Goal: Task Accomplishment & Management: Complete application form

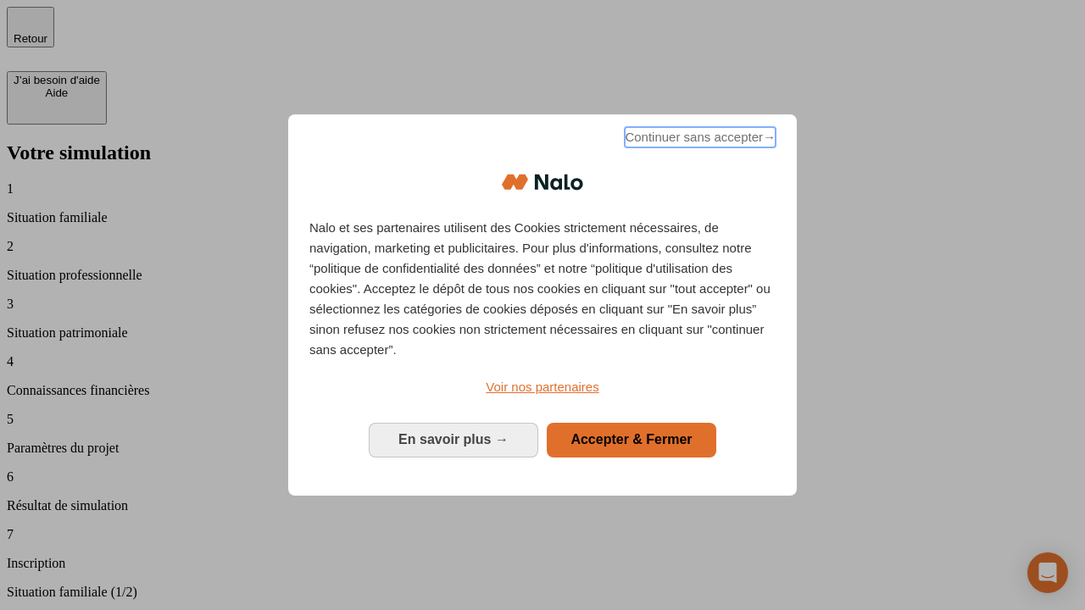
click at [698, 140] on span "Continuer sans accepter →" at bounding box center [700, 137] width 151 height 20
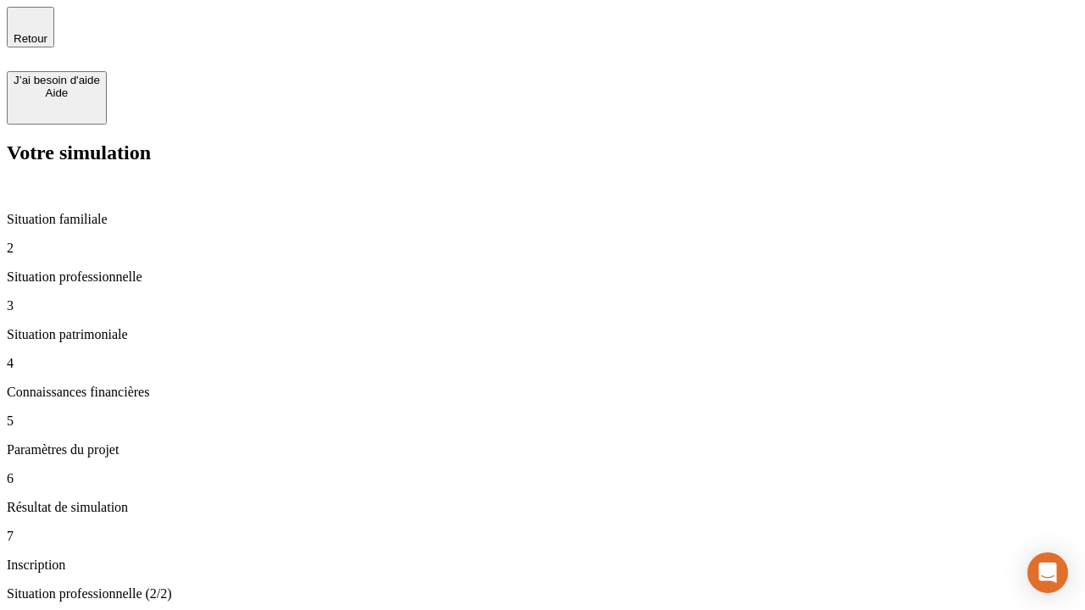
type input "70 000"
type input "1 000"
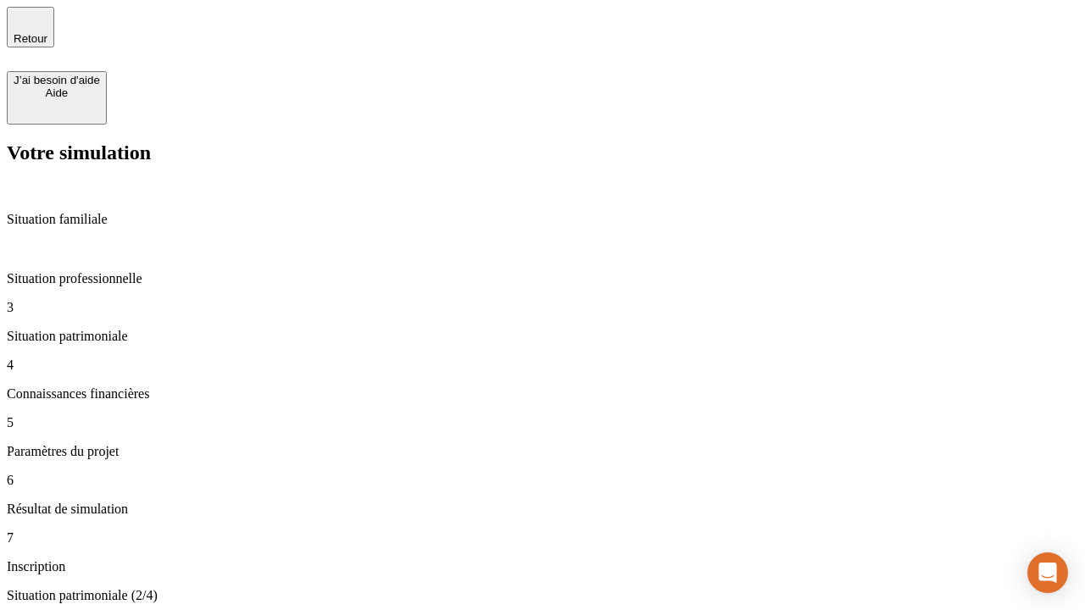
type input "800"
type input "6"
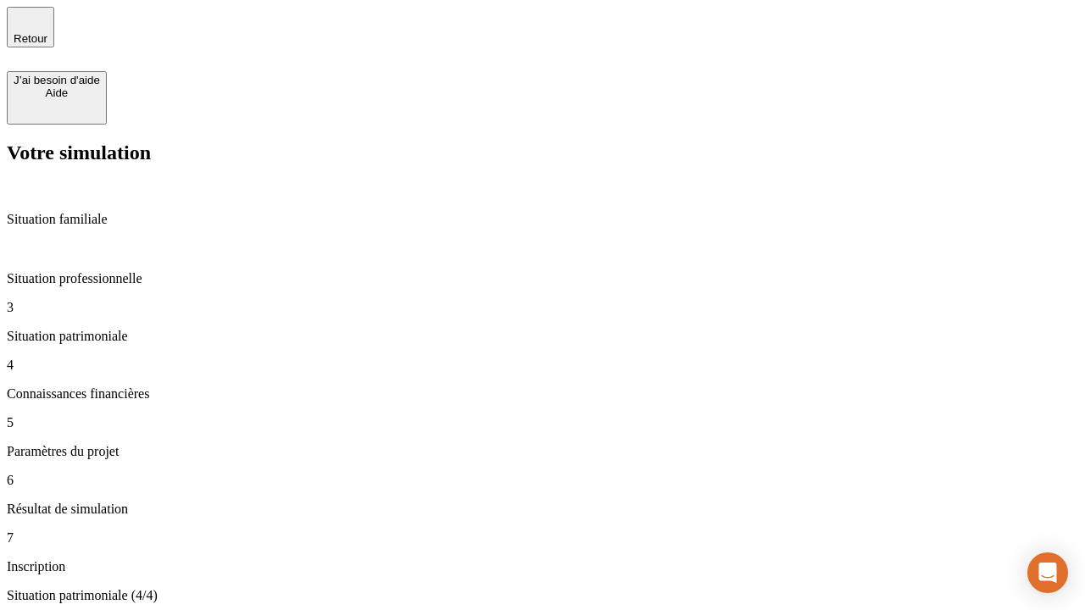
type input "400"
type input "3"
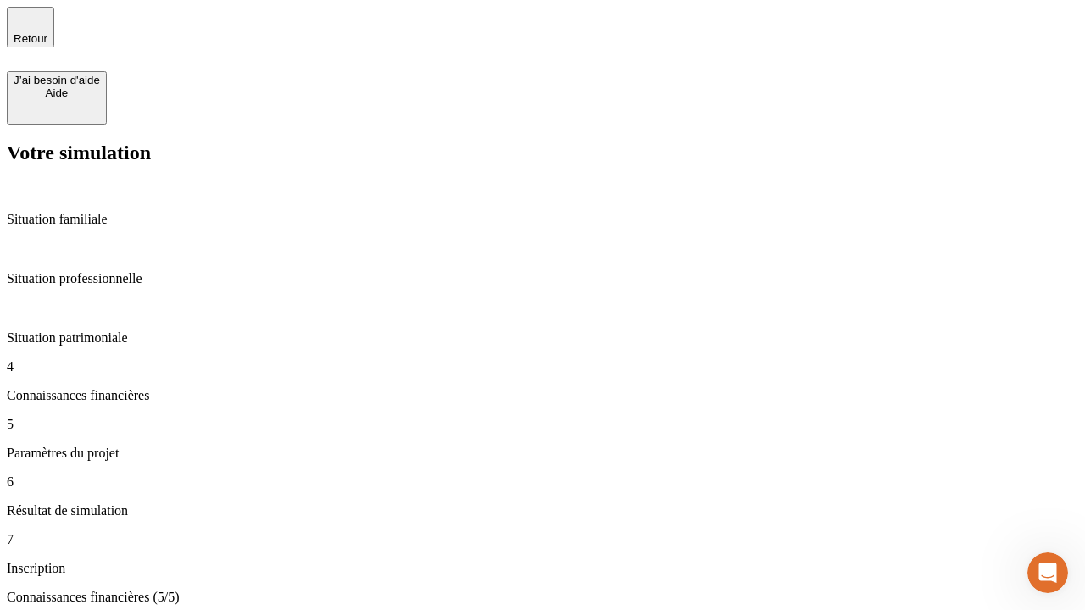
type input "35"
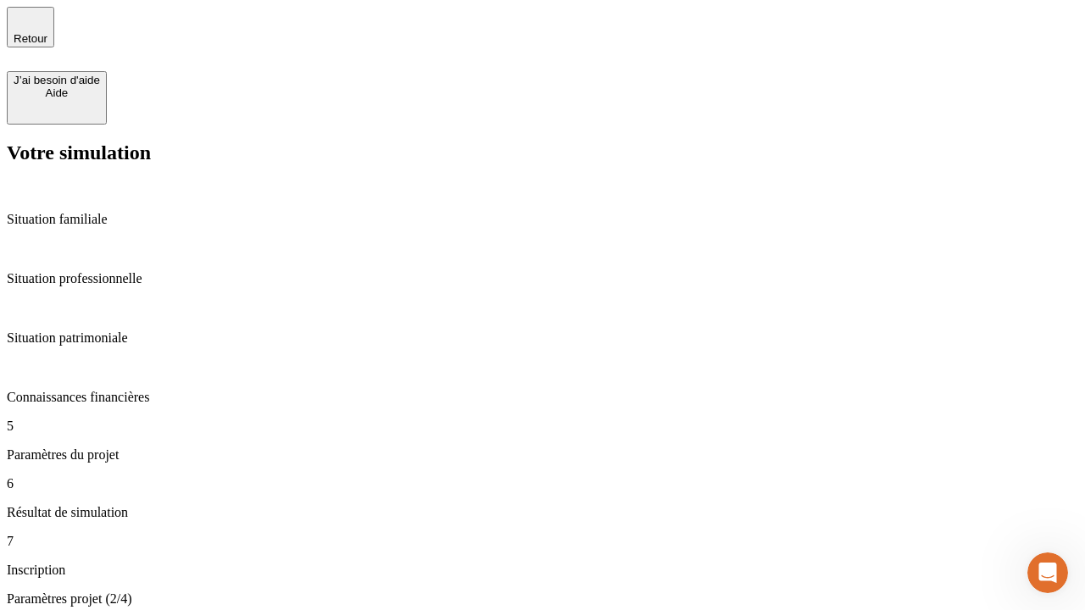
type input "500"
type input "640"
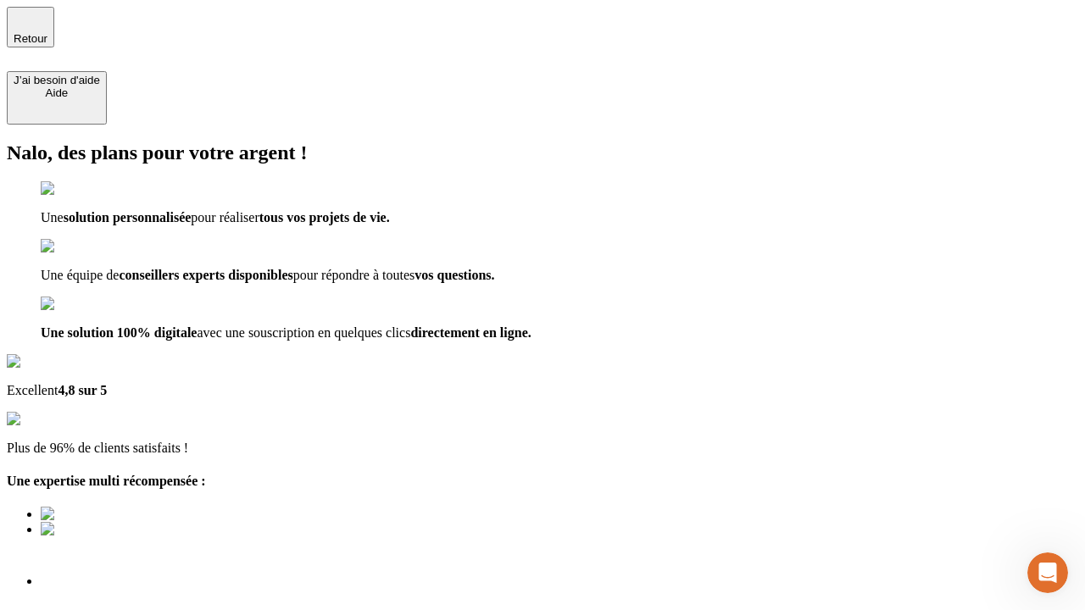
type input "[EMAIL_ADDRESS][DOMAIN_NAME]"
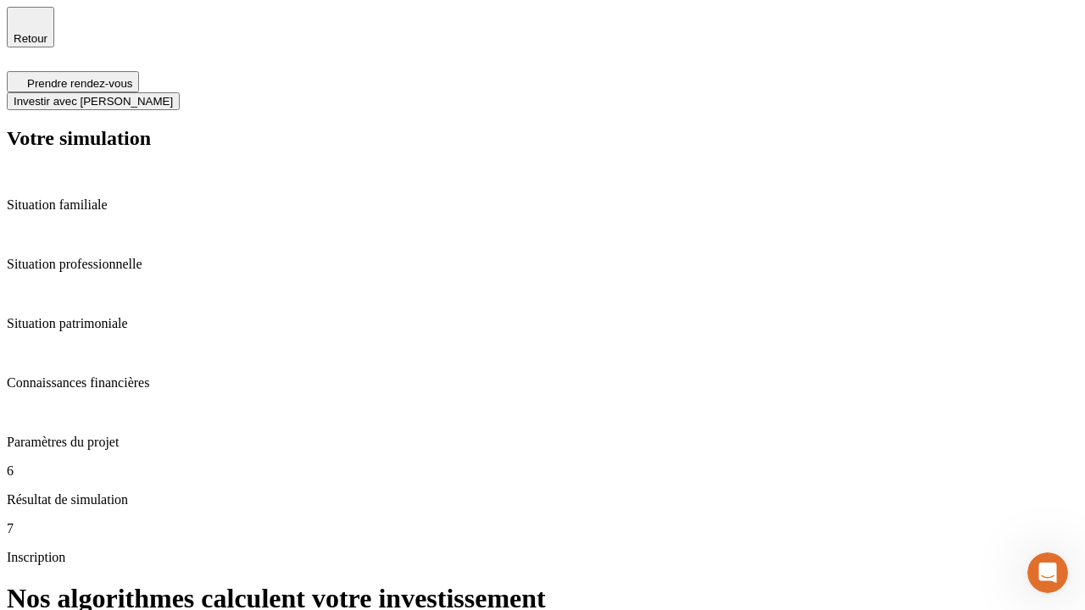
scroll to position [7, 0]
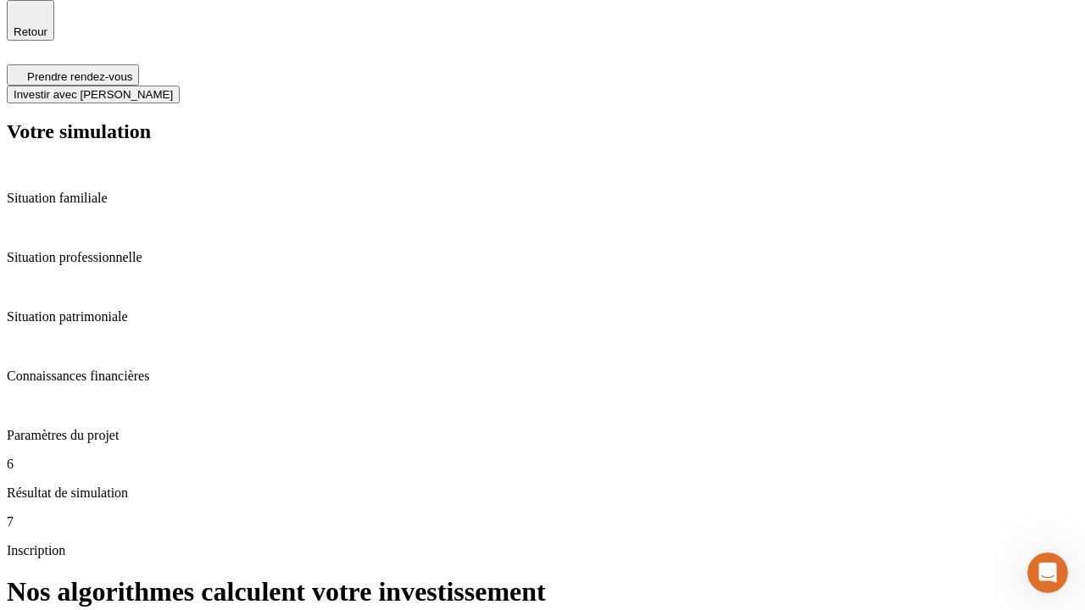
click at [173, 88] on span "Investir avec [PERSON_NAME]" at bounding box center [93, 94] width 159 height 13
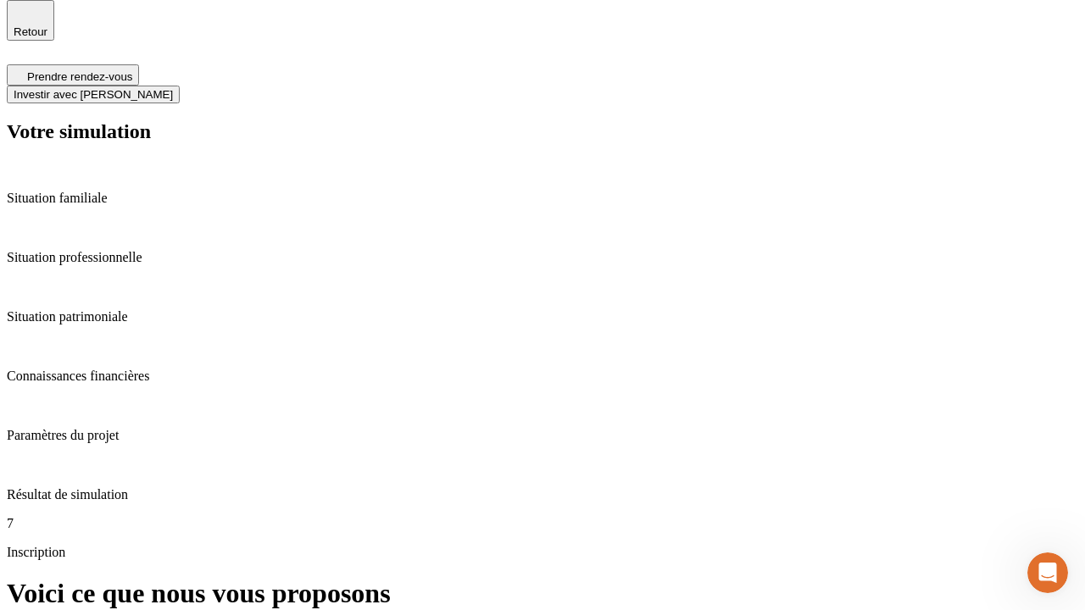
scroll to position [0, 0]
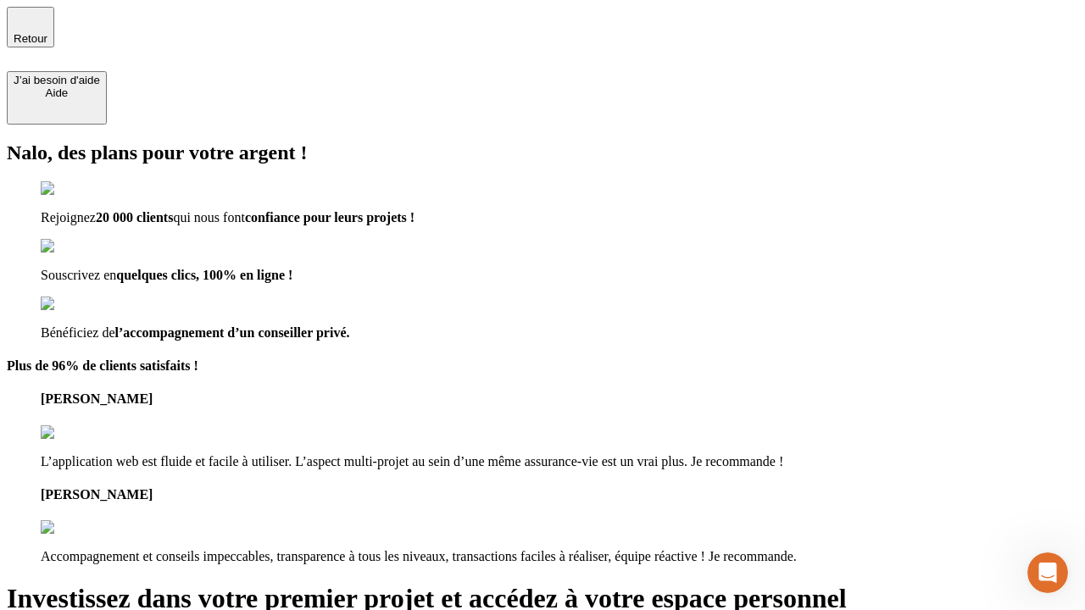
type input "abc"
